Goal: Navigation & Orientation: Go to known website

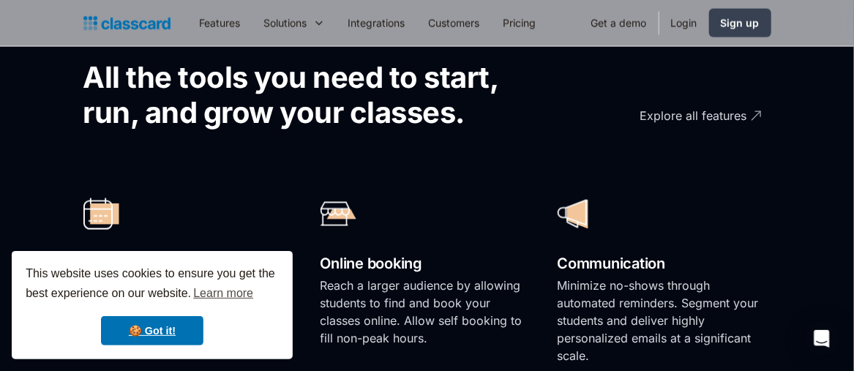
scroll to position [1098, 0]
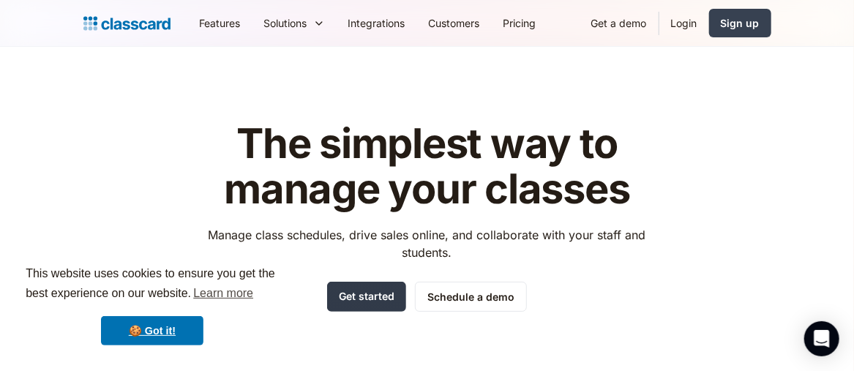
click at [367, 295] on link "Get started" at bounding box center [366, 297] width 79 height 30
click at [681, 27] on link "Login" at bounding box center [684, 23] width 50 height 33
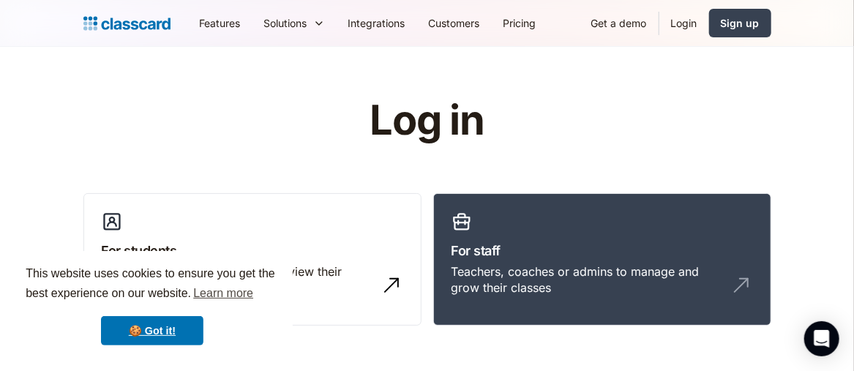
click at [432, 124] on h1 "Log in" at bounding box center [427, 120] width 465 height 45
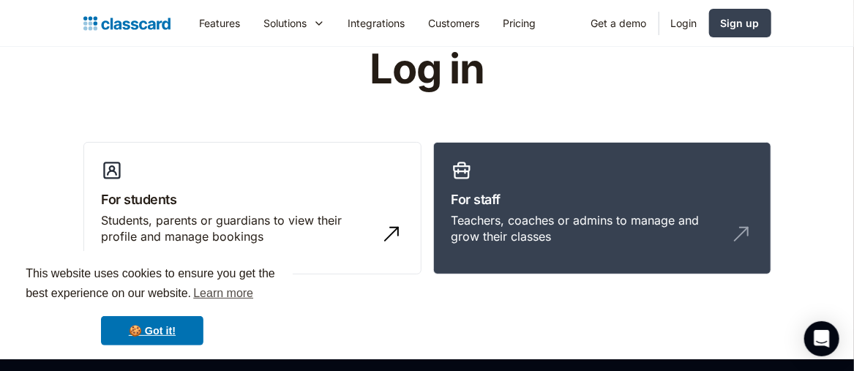
scroll to position [73, 0]
